Goal: Task Accomplishment & Management: Manage account settings

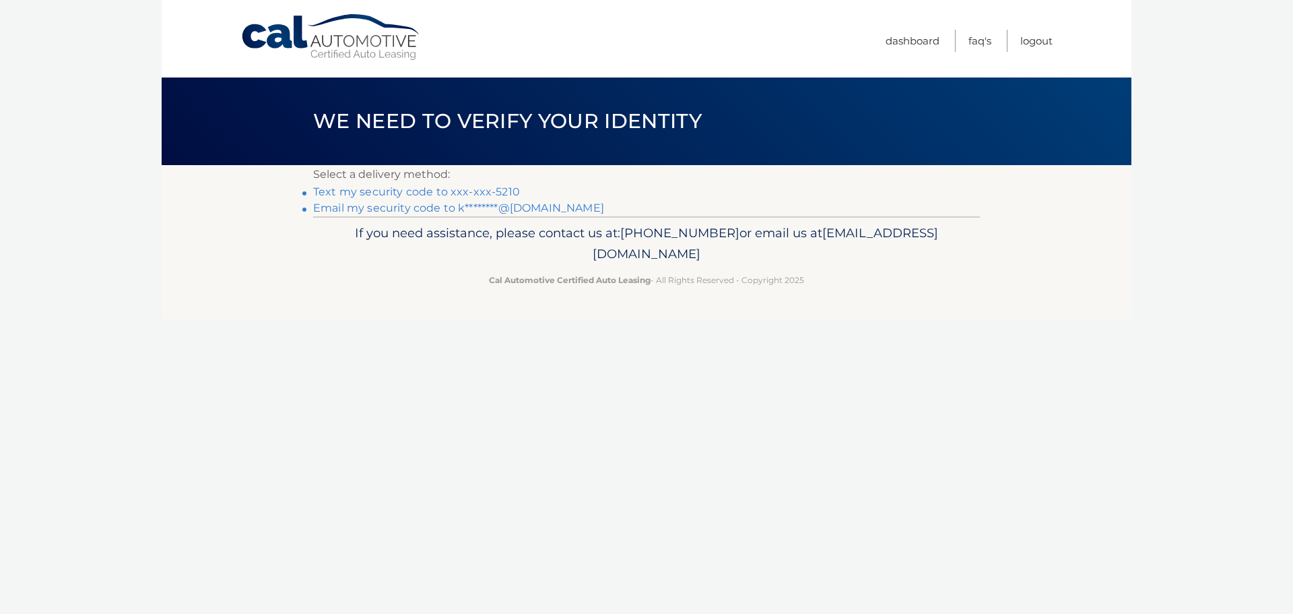
click at [424, 193] on link "Text my security code to xxx-xxx-5210" at bounding box center [416, 191] width 207 height 13
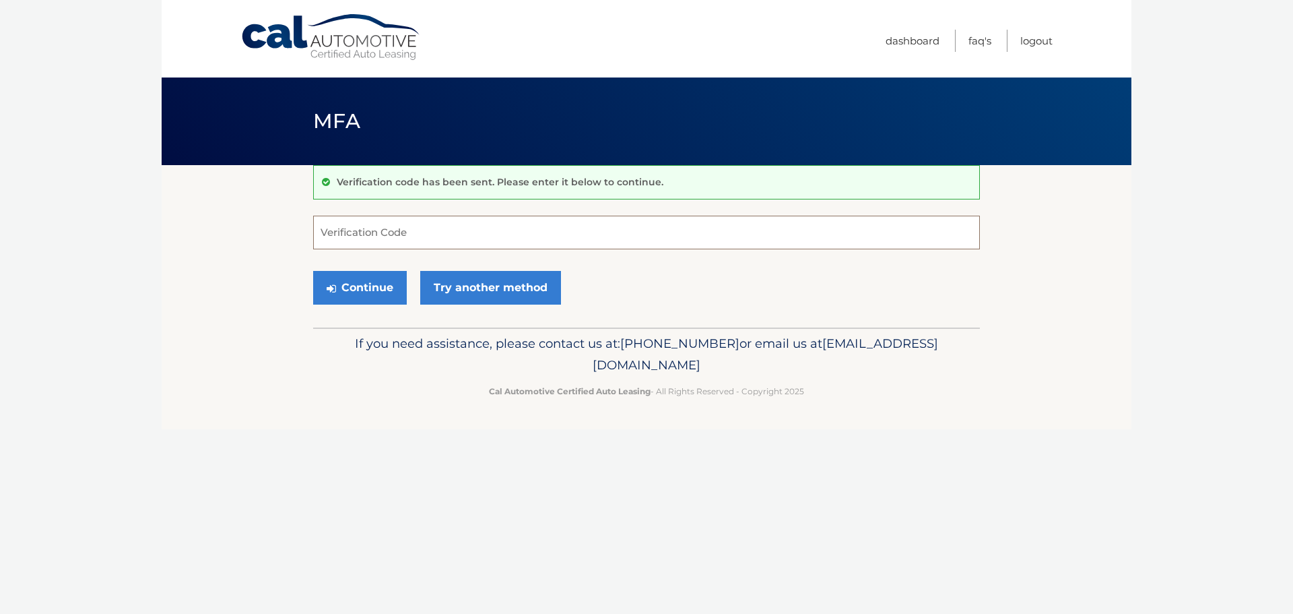
click at [372, 236] on input "Verification Code" at bounding box center [646, 233] width 667 height 34
type input "006931"
click at [339, 290] on button "Continue" at bounding box center [360, 288] width 94 height 34
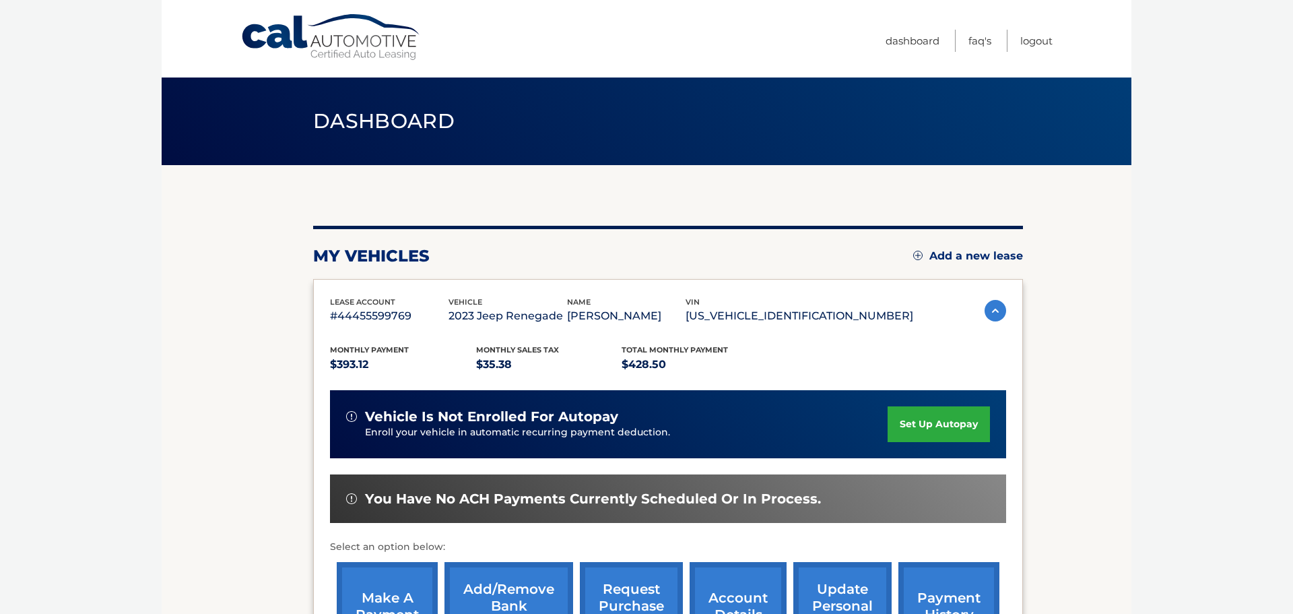
click at [1067, 400] on section "my vehicles Add a new lease lease account #44455599769 vehicle 2023 Jeep Renega…" at bounding box center [647, 558] width 970 height 787
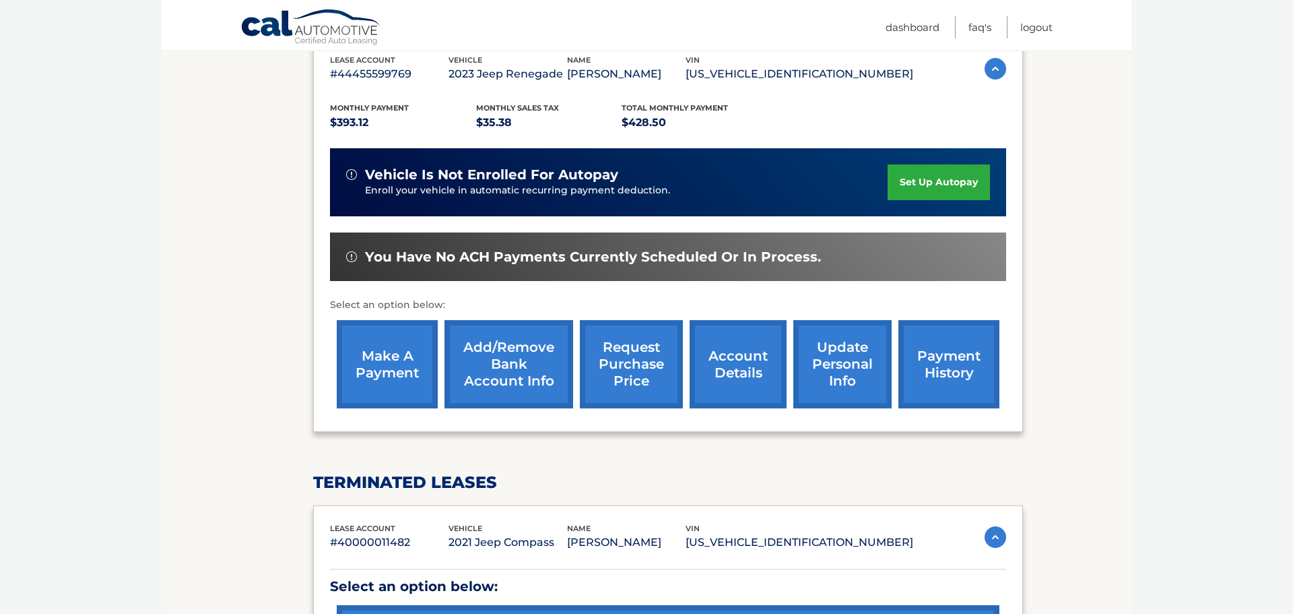
scroll to position [269, 0]
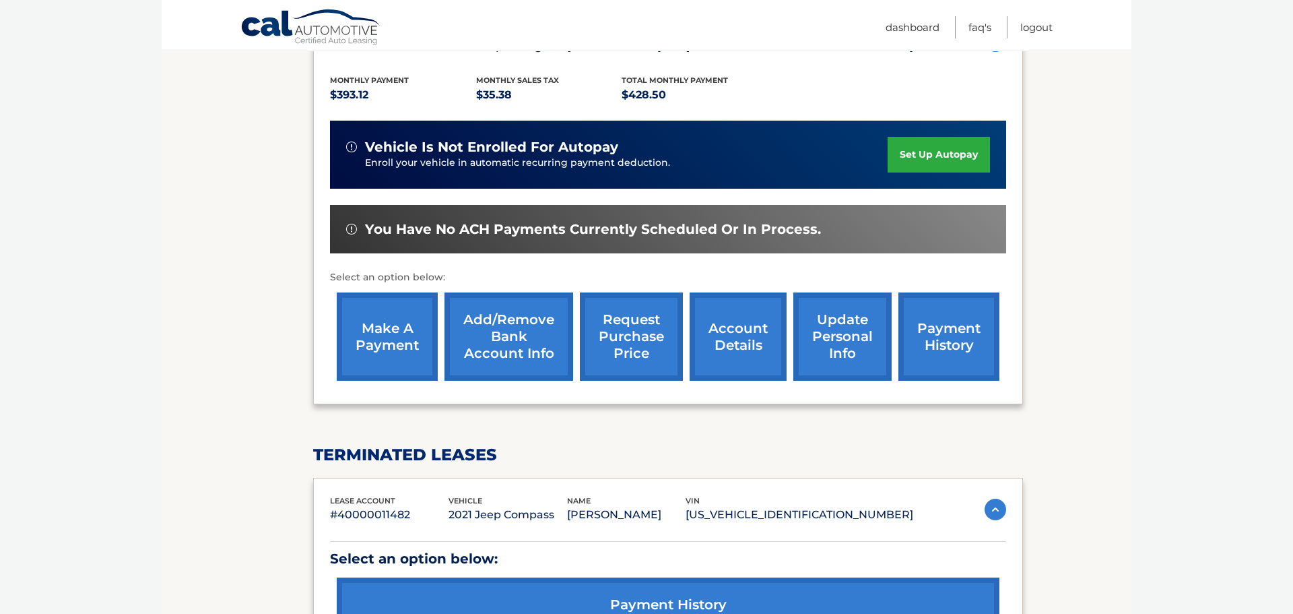
click at [396, 343] on link "make a payment" at bounding box center [387, 336] width 101 height 88
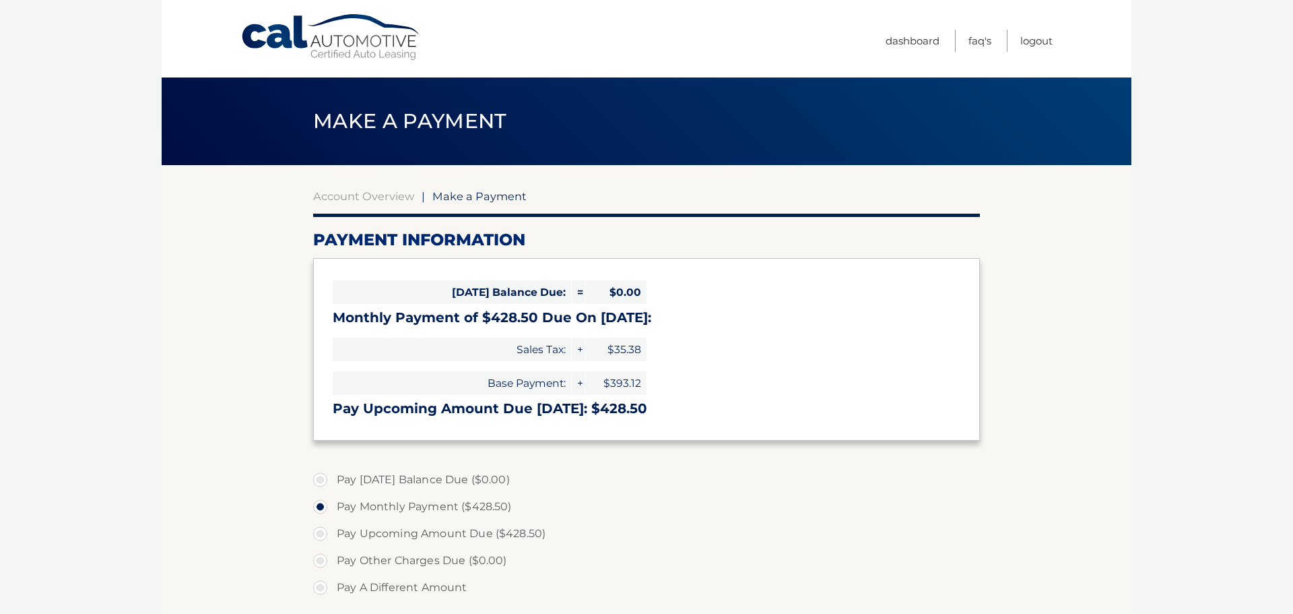
select select "ZmZiYjdkMjctMGU2My00NWY3LWE0NmYtOWIxYjQ0MzE0ZDhi"
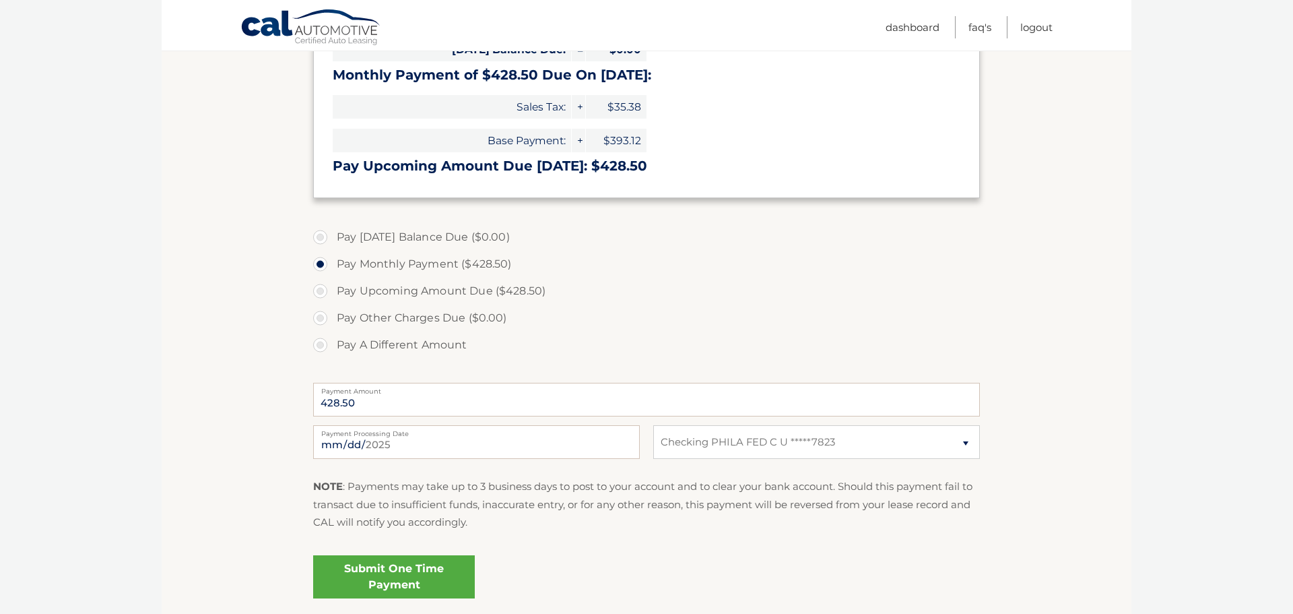
scroll to position [269, 0]
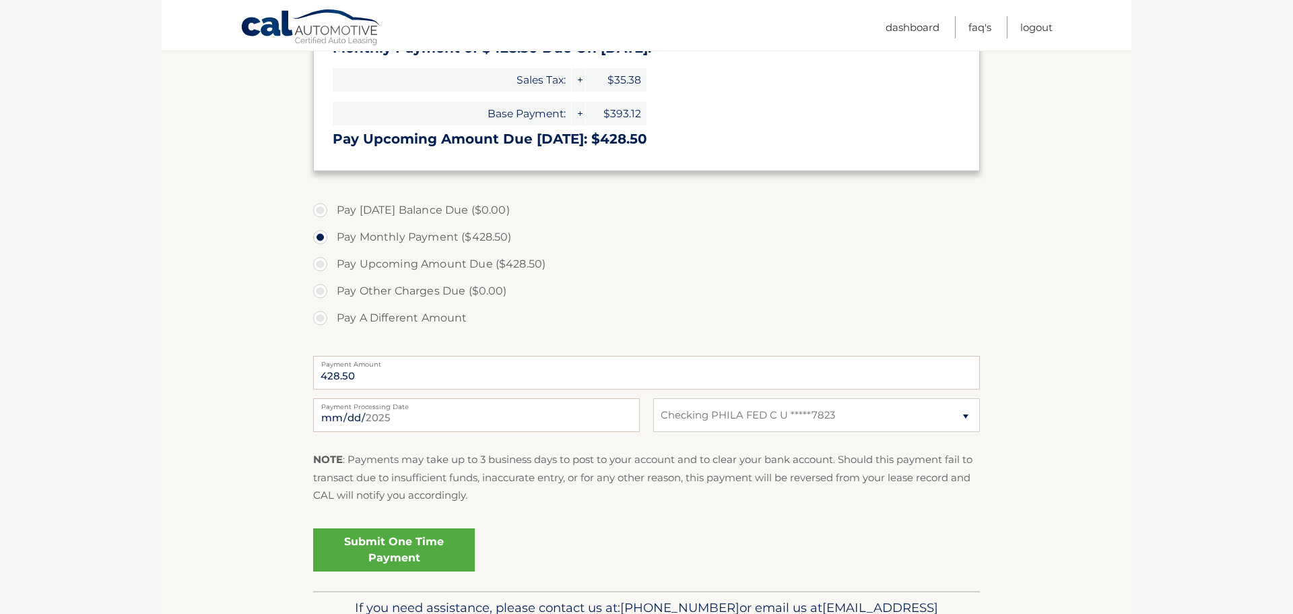
click at [387, 558] on link "Submit One Time Payment" at bounding box center [394, 549] width 162 height 43
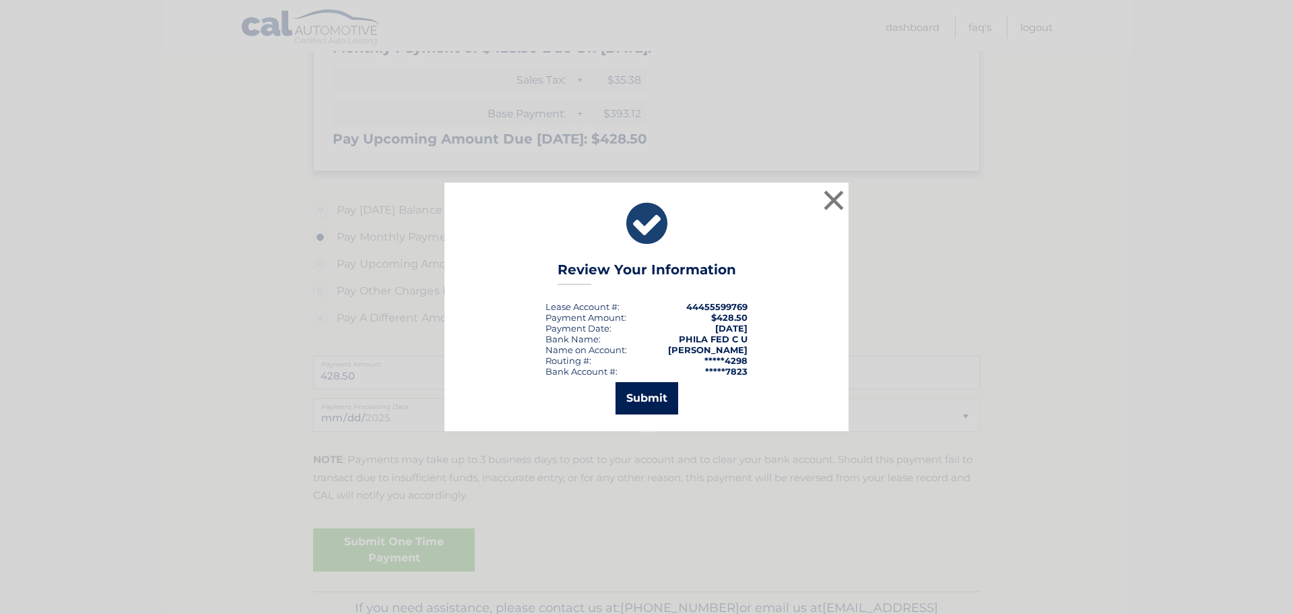
click at [643, 401] on button "Submit" at bounding box center [647, 398] width 63 height 32
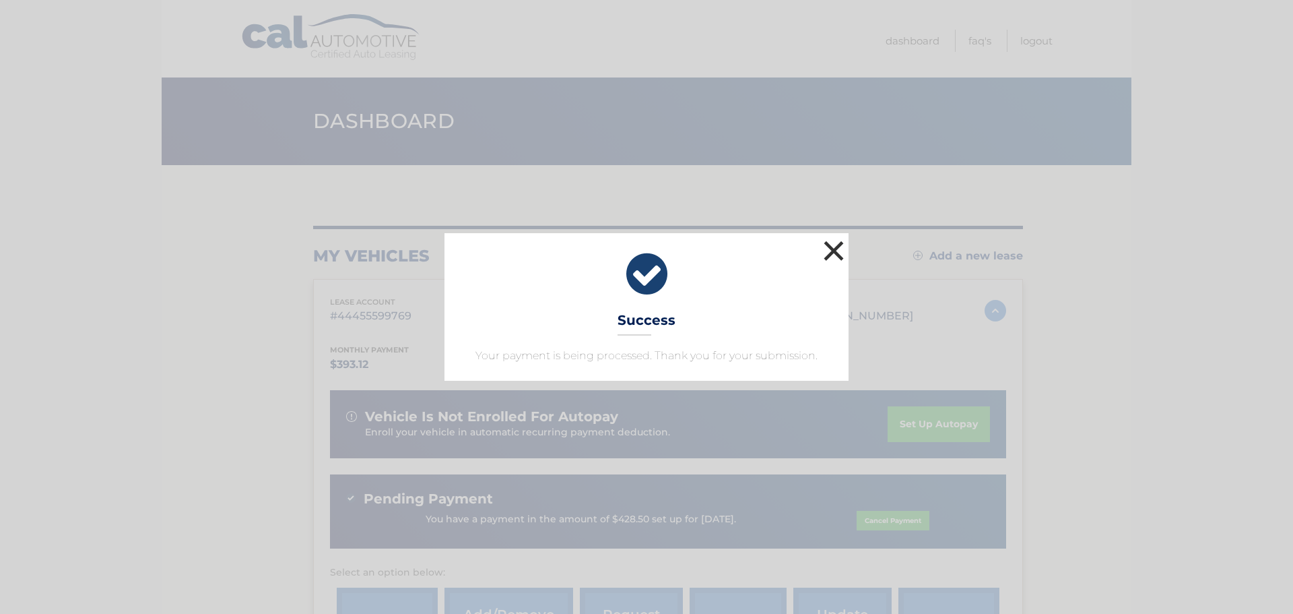
click at [831, 253] on button "×" at bounding box center [833, 250] width 27 height 27
